Goal: Task Accomplishment & Management: Use online tool/utility

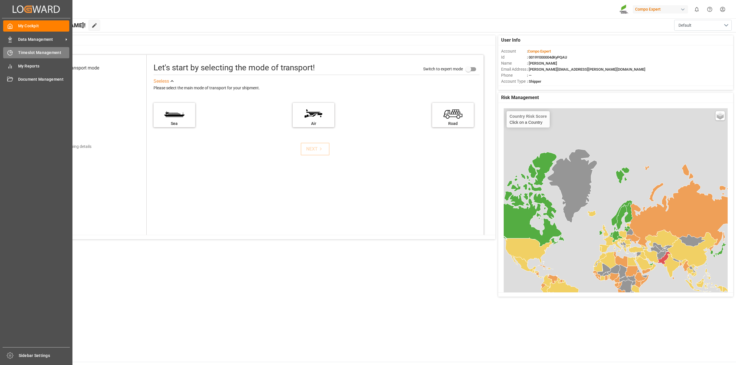
click at [53, 55] on span "Timeslot Management" at bounding box center [43, 53] width 51 height 6
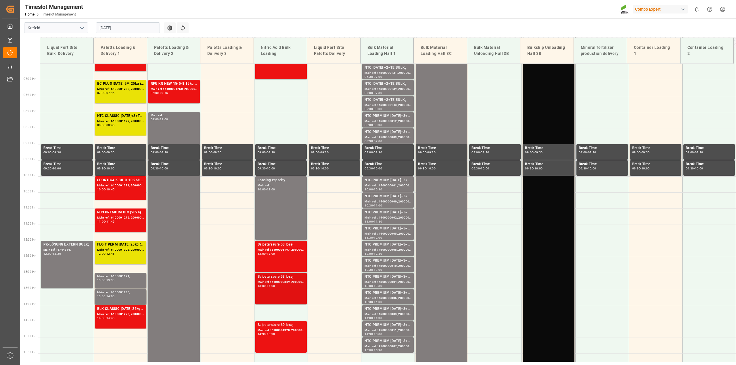
scroll to position [123, 0]
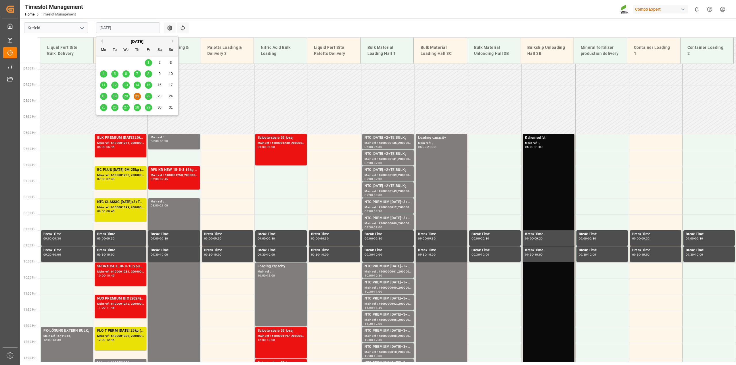
click at [156, 30] on input "[DATE]" at bounding box center [128, 27] width 64 height 11
click at [102, 109] on span "25" at bounding box center [104, 108] width 4 height 4
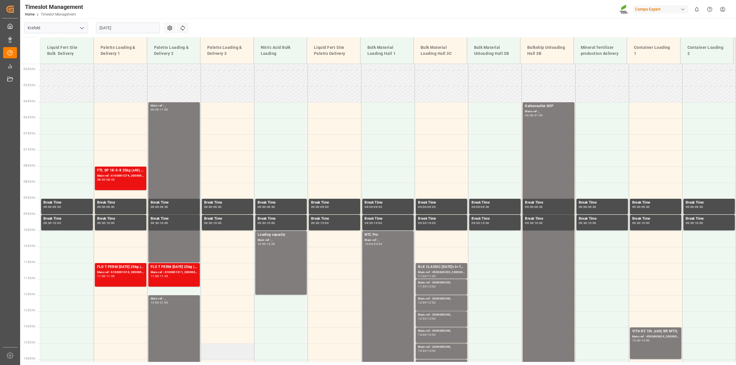
scroll to position [152, 0]
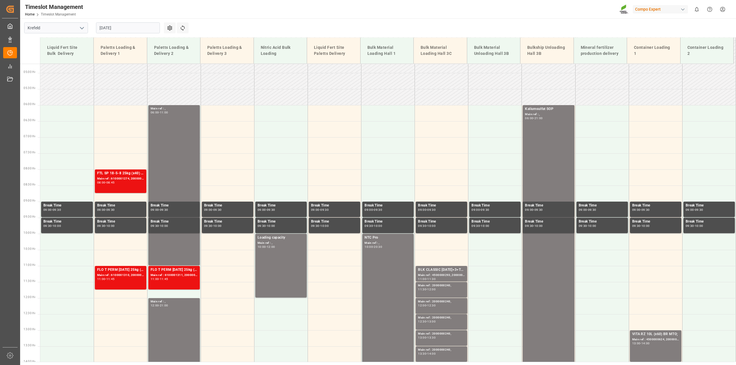
click at [155, 29] on input "[DATE]" at bounding box center [128, 27] width 64 height 11
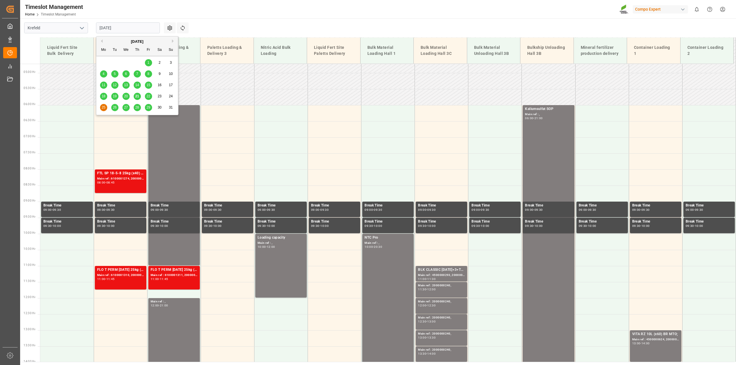
click at [116, 108] on span "26" at bounding box center [115, 108] width 4 height 4
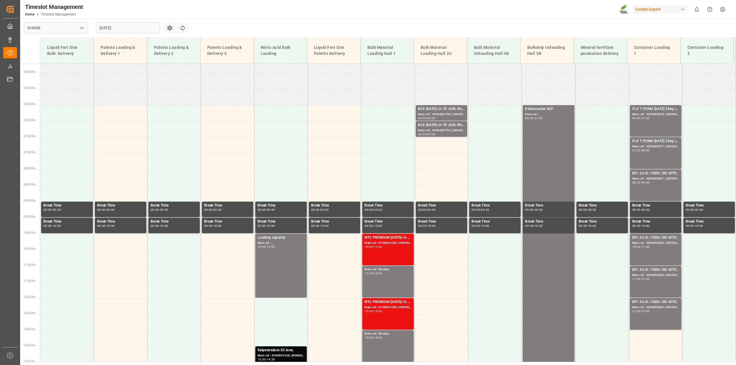
click at [83, 29] on icon "open menu" at bounding box center [81, 28] width 7 height 7
click at [82, 29] on icon "close menu" at bounding box center [81, 28] width 7 height 7
click at [157, 26] on input "[DATE]" at bounding box center [128, 27] width 64 height 11
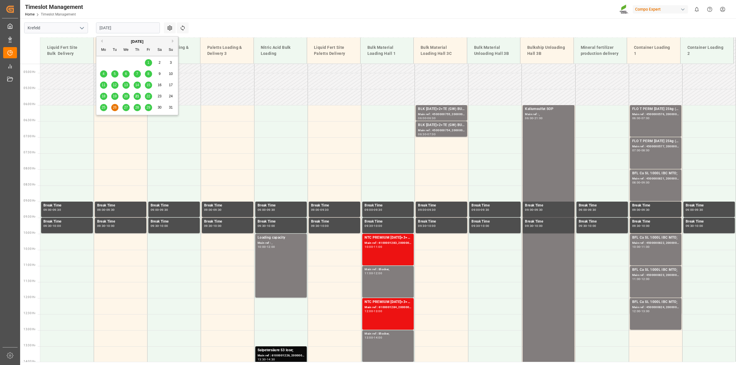
click at [125, 108] on span "27" at bounding box center [126, 108] width 4 height 4
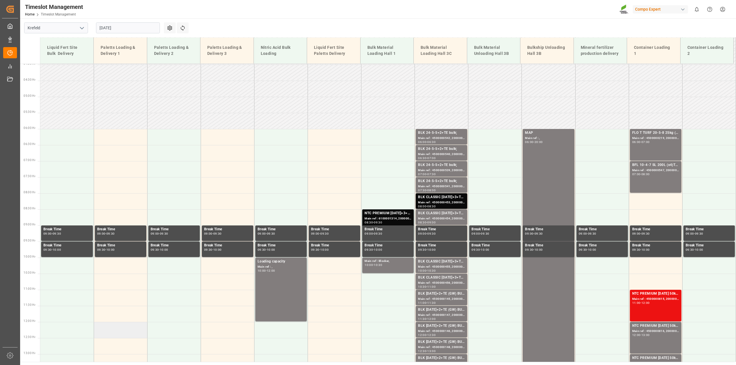
scroll to position [123, 0]
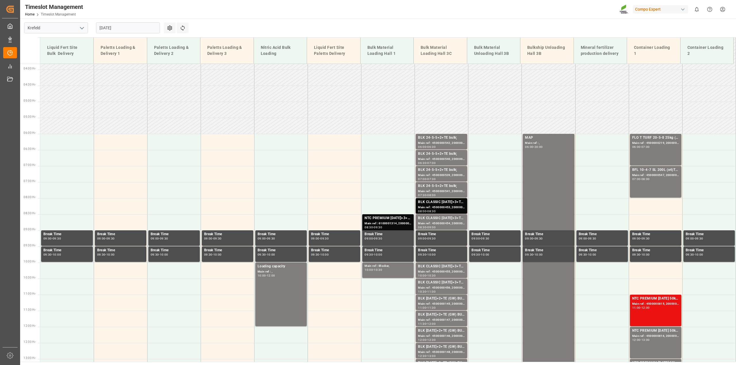
click at [149, 29] on input "[DATE]" at bounding box center [128, 27] width 64 height 11
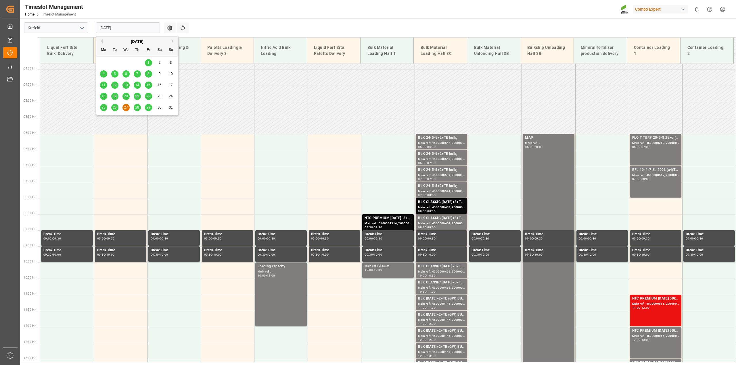
click at [139, 105] on div "28" at bounding box center [137, 107] width 7 height 7
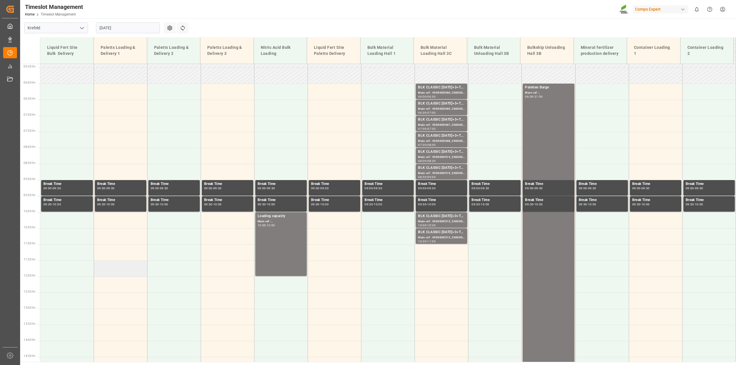
scroll to position [152, 0]
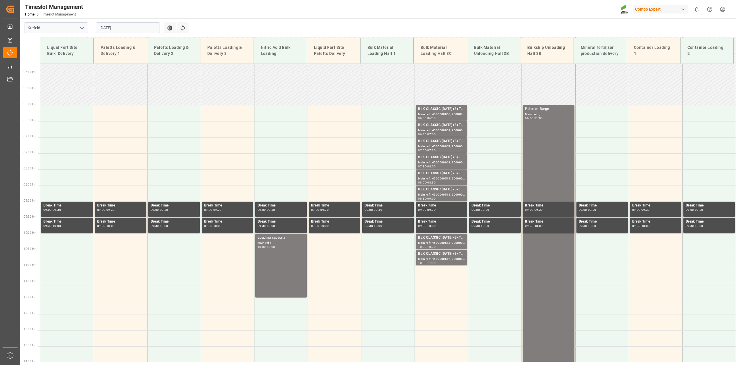
click at [159, 27] on input "[DATE]" at bounding box center [128, 27] width 64 height 11
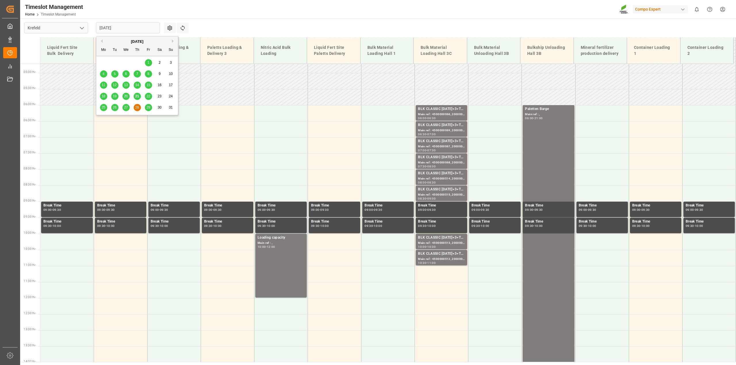
click at [148, 106] on span "29" at bounding box center [148, 108] width 4 height 4
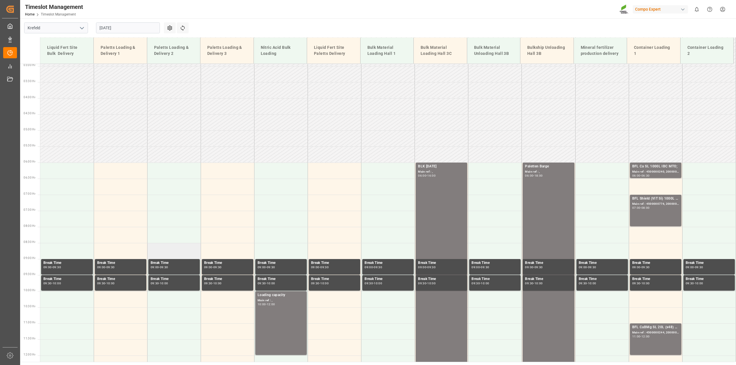
scroll to position [8, 0]
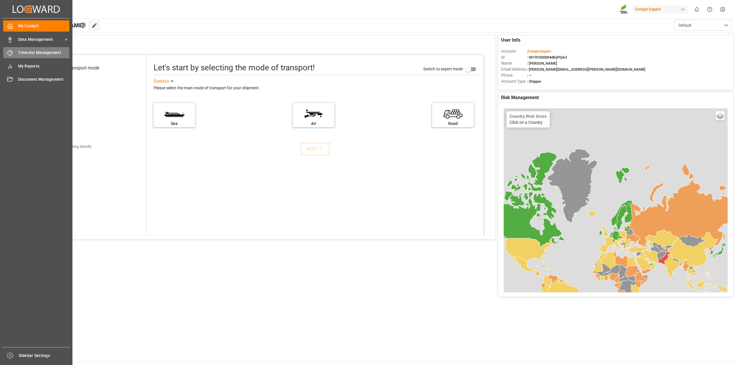
click at [20, 49] on div "Timeslot Management Timeslot Management" at bounding box center [36, 52] width 66 height 11
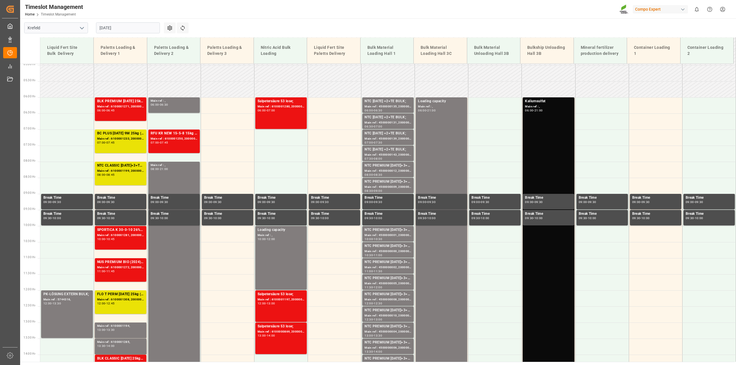
scroll to position [152, 0]
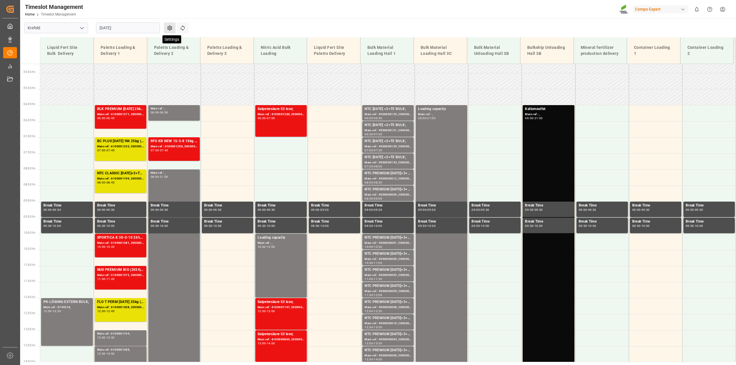
click at [169, 26] on icon at bounding box center [170, 28] width 6 height 6
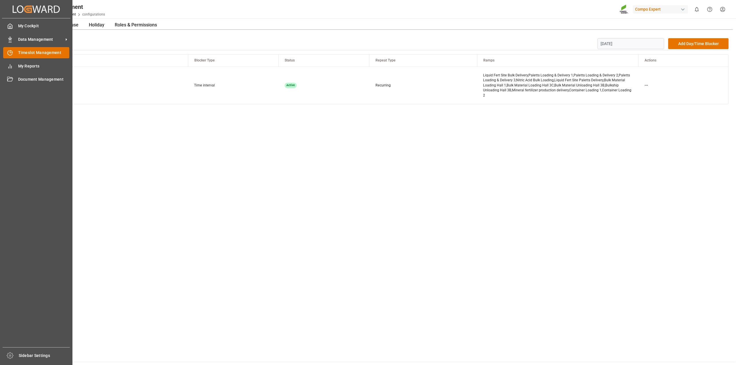
click at [22, 52] on span "Timeslot Management" at bounding box center [43, 53] width 51 height 6
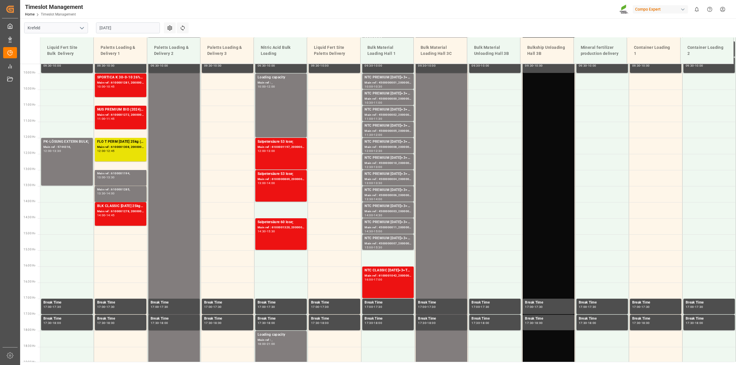
scroll to position [324, 0]
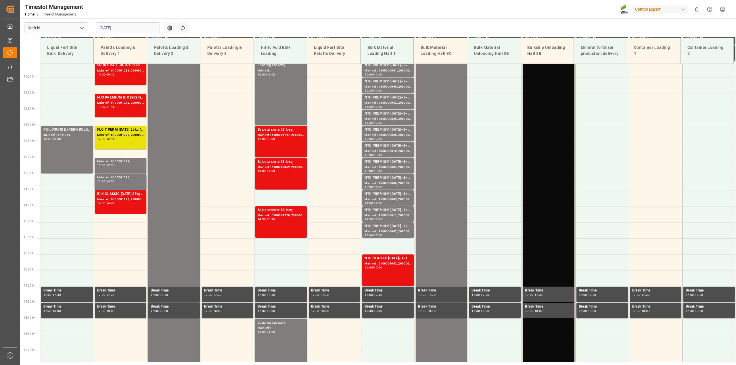
click at [156, 28] on input "[DATE]" at bounding box center [128, 27] width 64 height 11
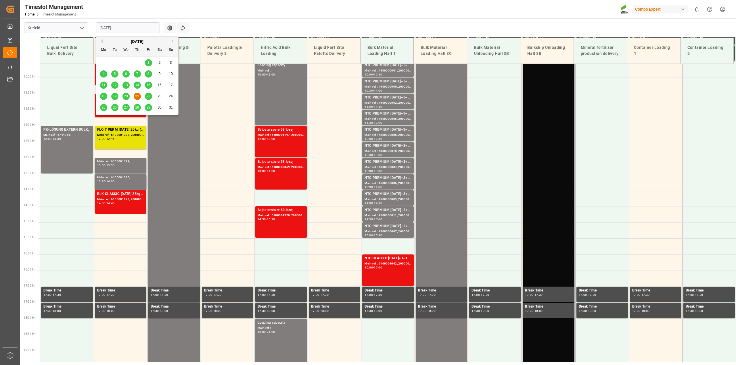
click at [148, 96] on span "22" at bounding box center [148, 96] width 4 height 4
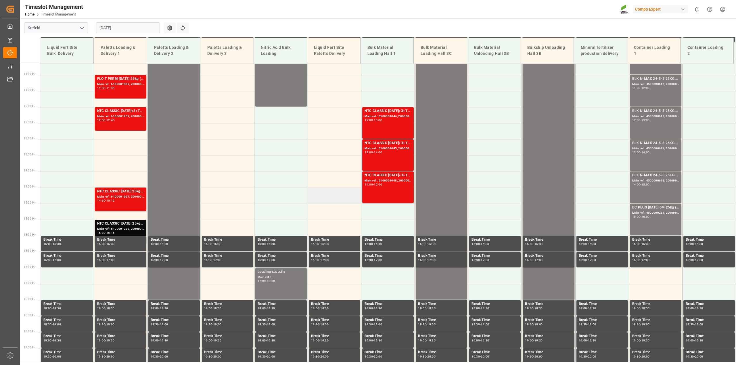
scroll to position [353, 0]
